Goal: Information Seeking & Learning: Learn about a topic

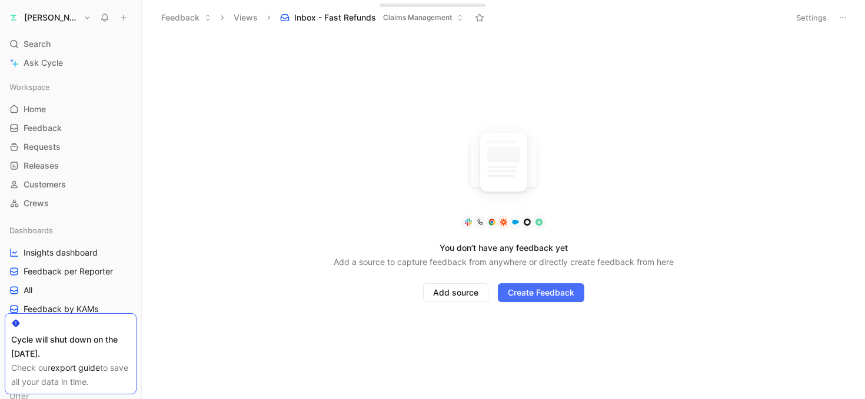
click at [249, 20] on button "Views" at bounding box center [245, 18] width 35 height 18
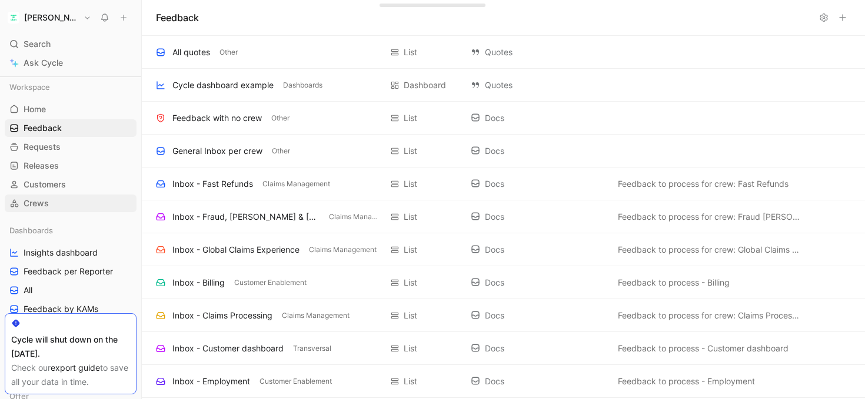
scroll to position [8, 0]
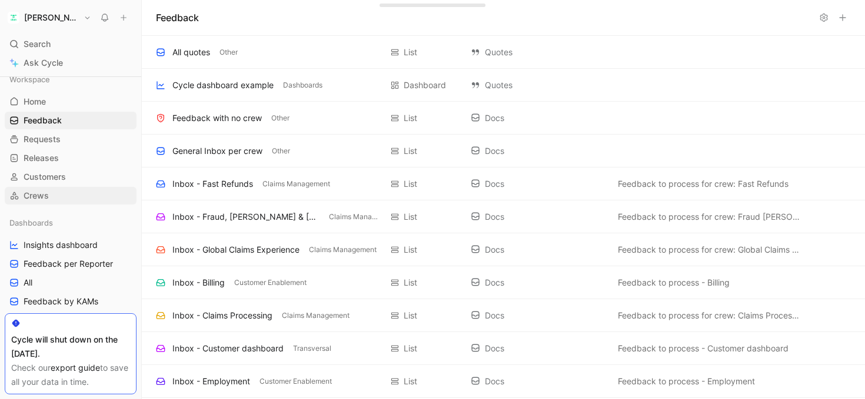
click at [53, 196] on link "Crews" at bounding box center [71, 196] width 132 height 18
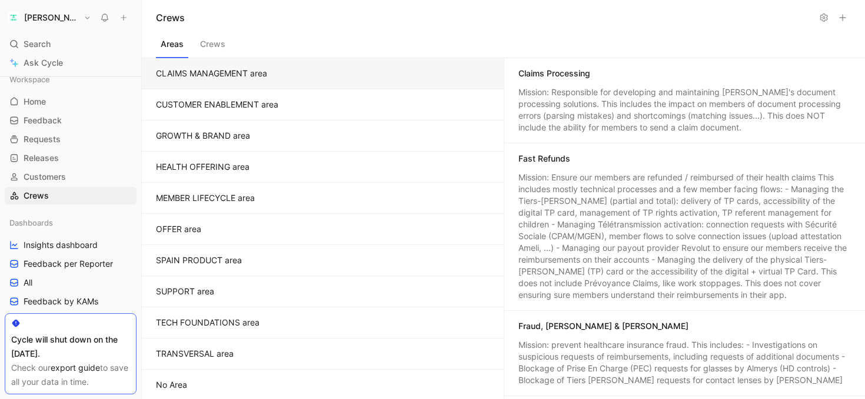
click at [205, 41] on button "Crews" at bounding box center [212, 47] width 35 height 22
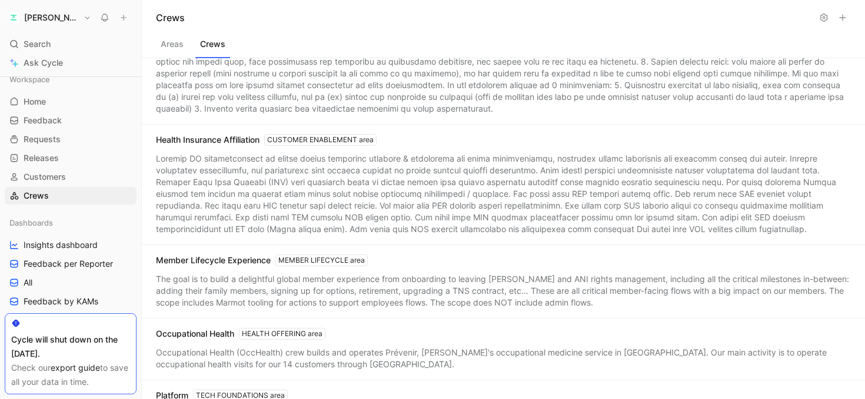
scroll to position [1170, 0]
click at [175, 145] on div "Health Insurance Affiliation CUSTOMER ENABLEMENT area" at bounding box center [266, 141] width 221 height 12
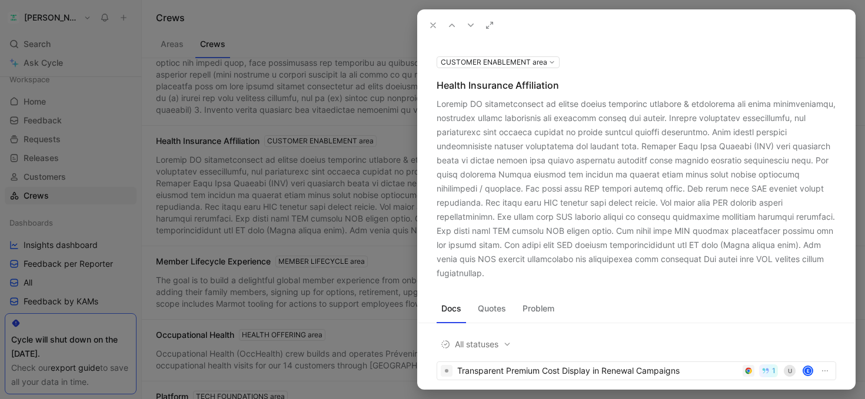
click at [432, 23] on icon at bounding box center [432, 25] width 9 height 9
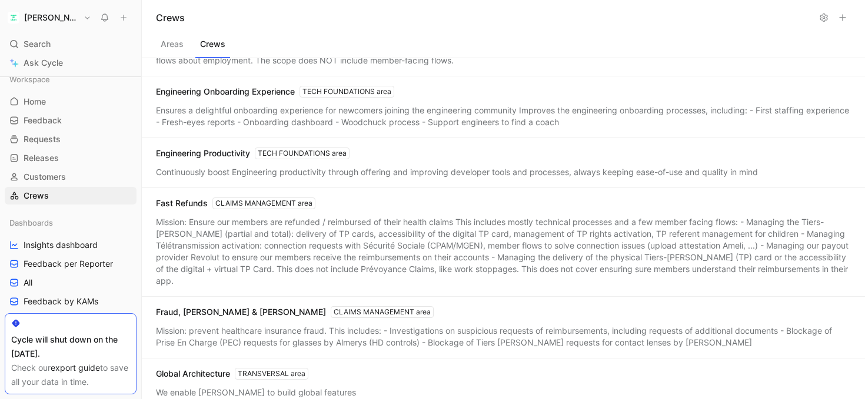
scroll to position [485, 0]
click at [221, 252] on div "Mission: Ensure our members are refunded / reimbursed of their health claims Th…" at bounding box center [503, 251] width 695 height 71
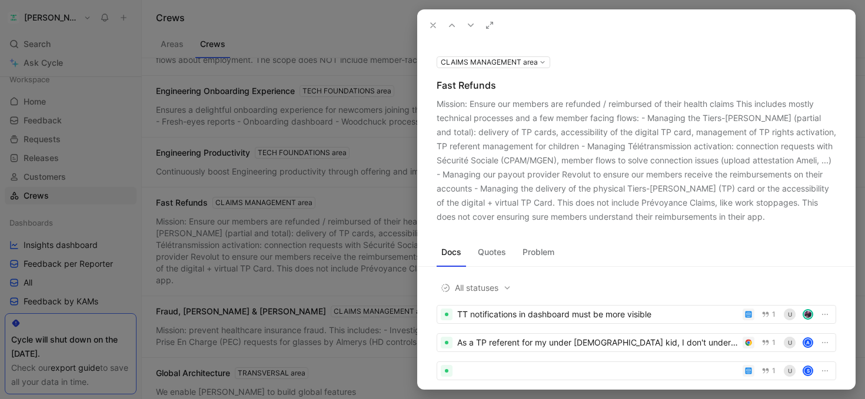
click at [530, 256] on button "Problem" at bounding box center [538, 252] width 41 height 19
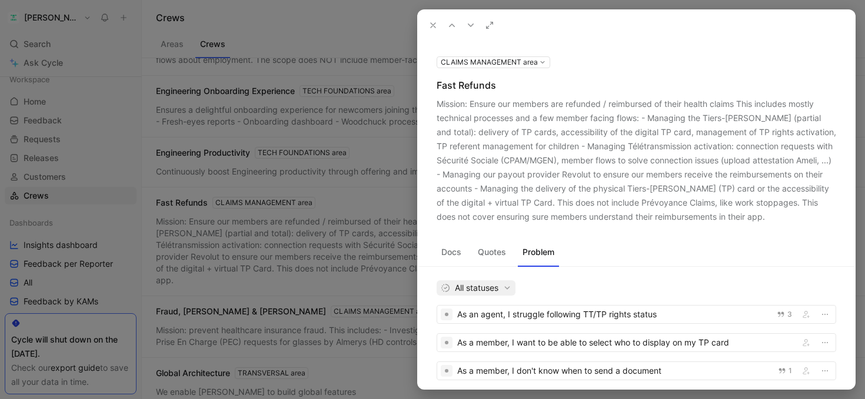
click at [489, 286] on span "All statuses" at bounding box center [476, 288] width 71 height 14
click at [62, 258] on div at bounding box center [432, 199] width 865 height 399
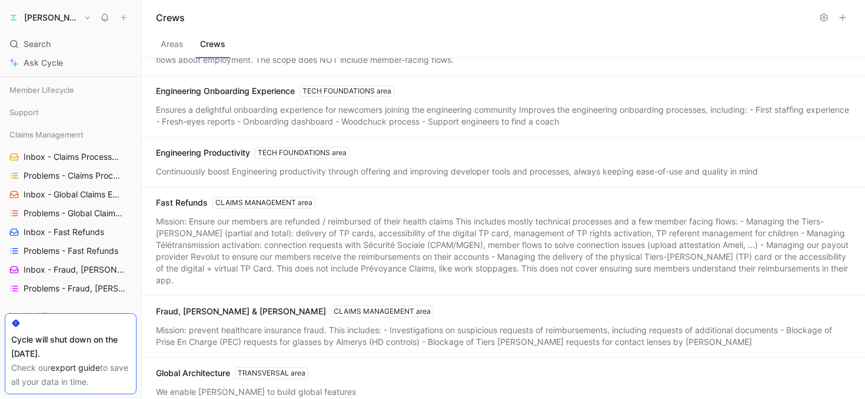
scroll to position [388, 0]
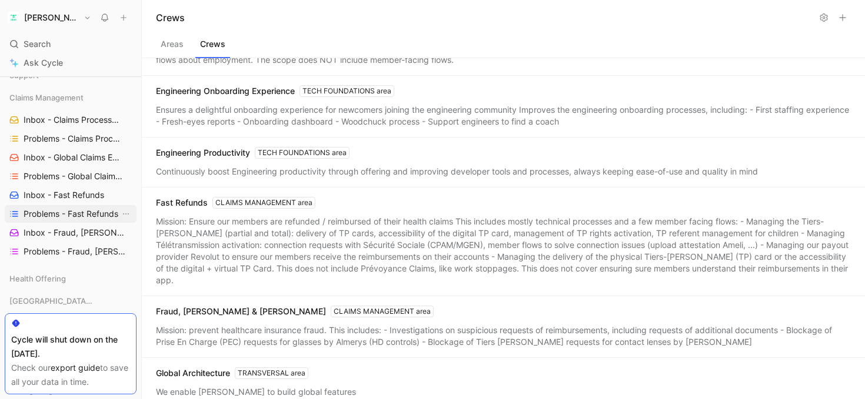
click at [52, 212] on span "Problems - Fast Refunds" at bounding box center [71, 214] width 95 height 12
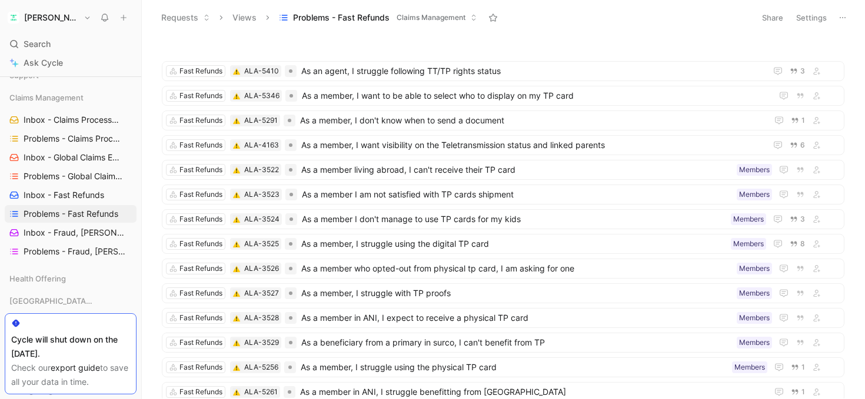
click at [351, 39] on div "Fast Refunds ALA-5410 As an agent, I struggle following TT/TP rights status 3 F…" at bounding box center [503, 217] width 723 height 364
